Goal: Task Accomplishment & Management: Use online tool/utility

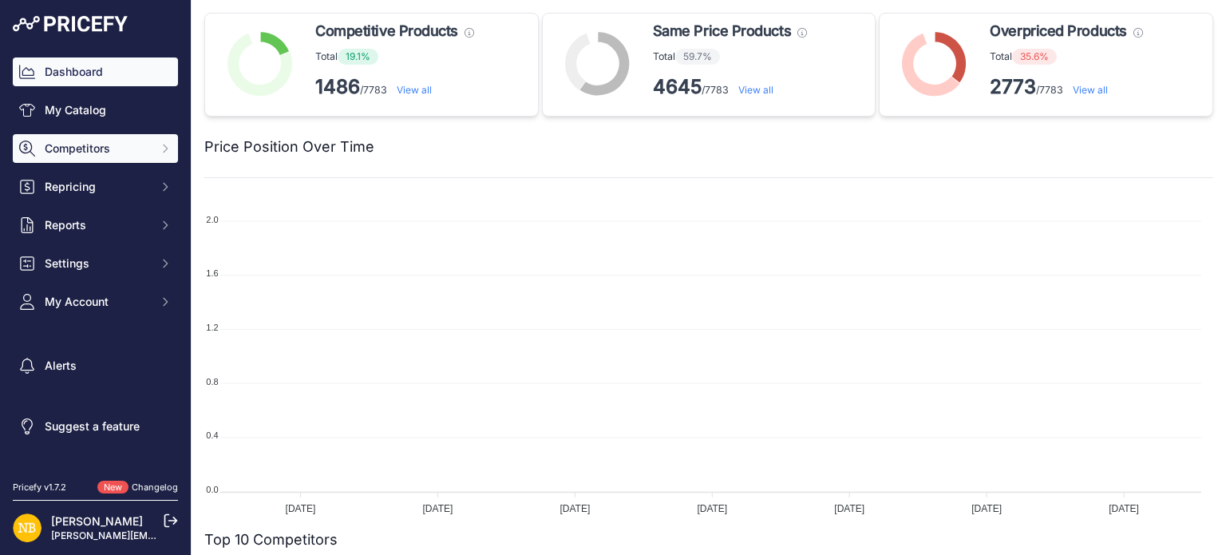
click at [129, 158] on button "Competitors" at bounding box center [95, 148] width 165 height 29
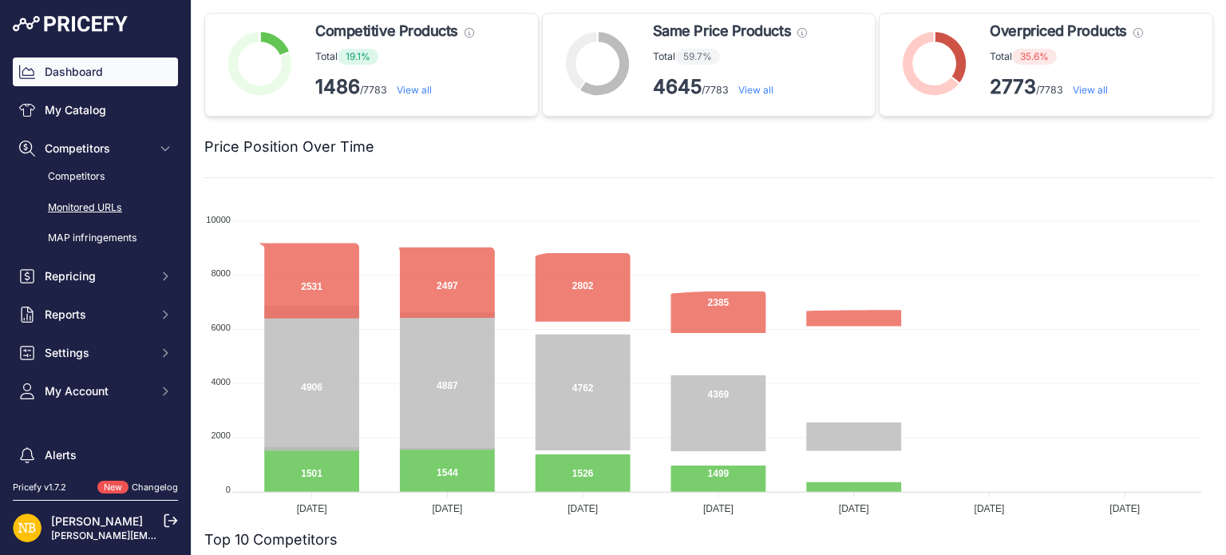
click at [89, 206] on link "Monitored URLs" at bounding box center [95, 208] width 165 height 28
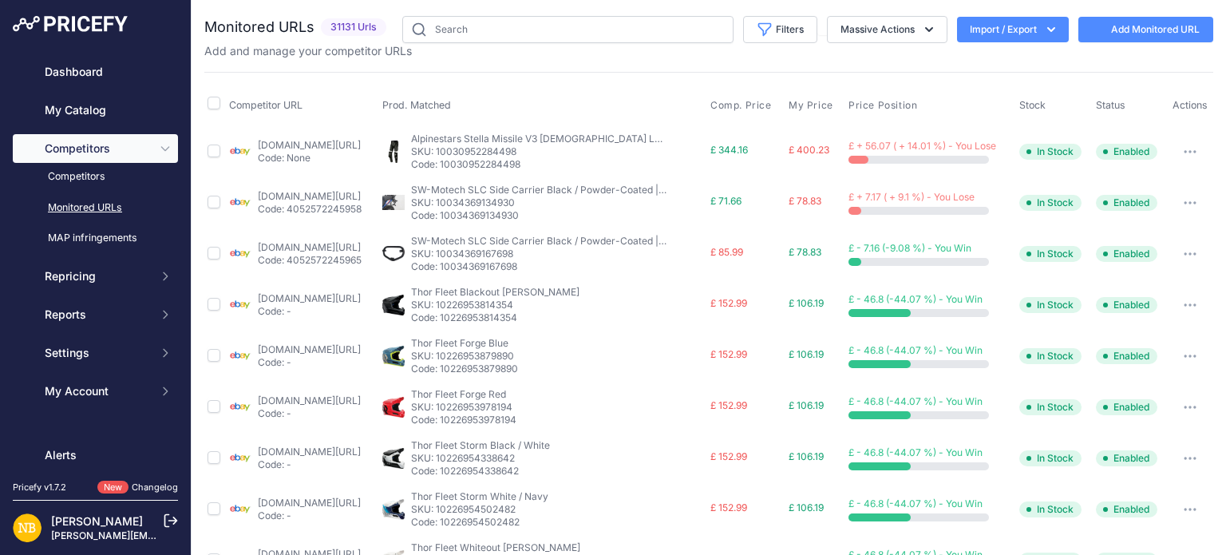
click at [981, 25] on button "Import / Export" at bounding box center [1013, 30] width 112 height 26
click at [983, 95] on div "Export" at bounding box center [1012, 91] width 128 height 29
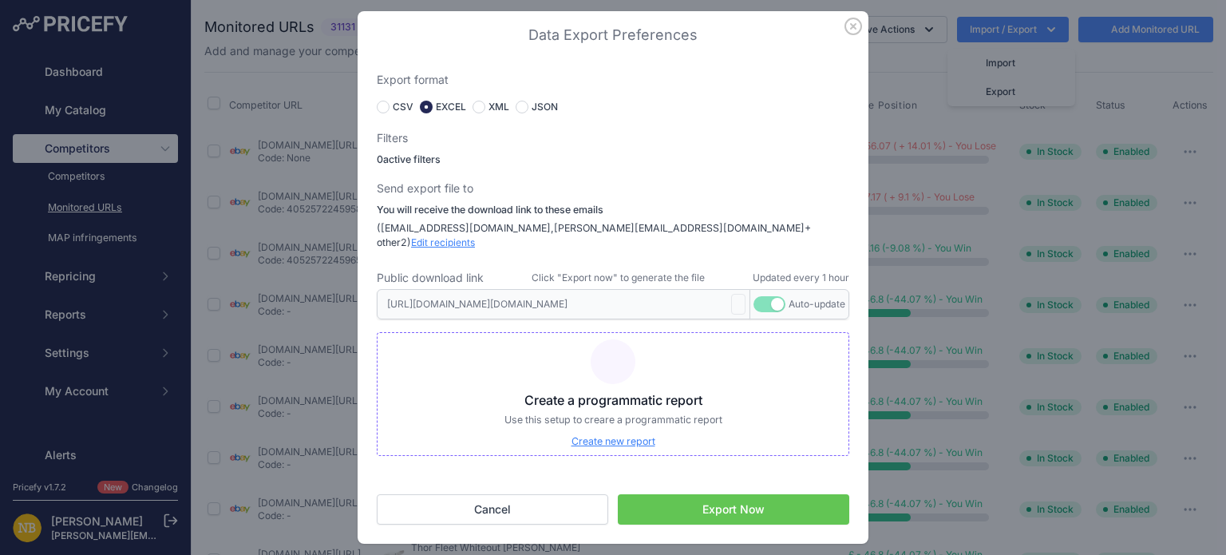
click at [715, 497] on button "Export Now" at bounding box center [734, 509] width 232 height 30
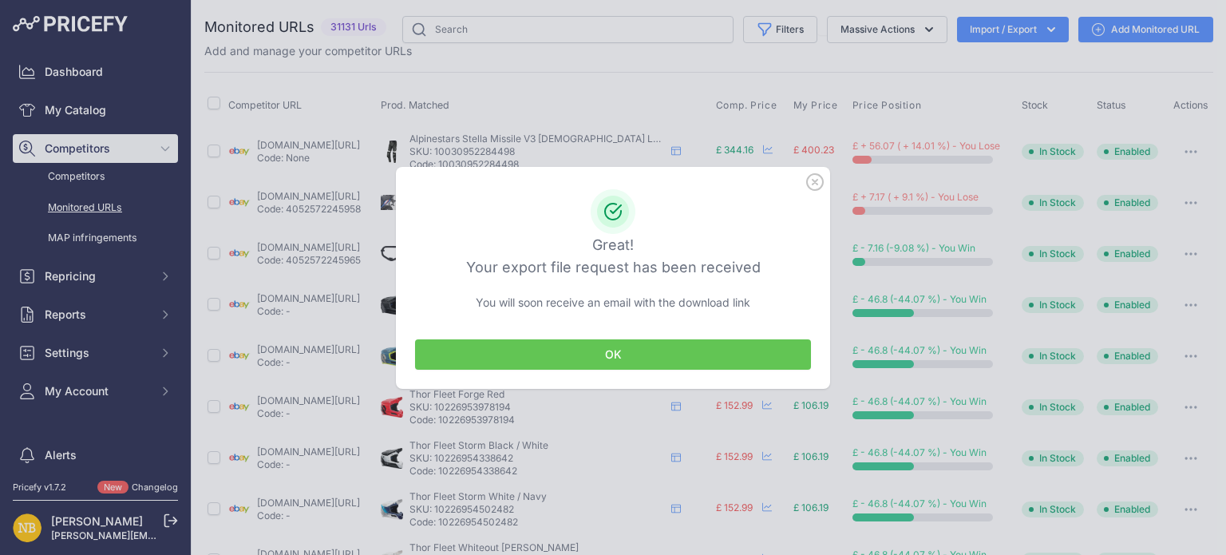
click at [631, 351] on button "OK" at bounding box center [613, 354] width 396 height 30
